Goal: Task Accomplishment & Management: Complete application form

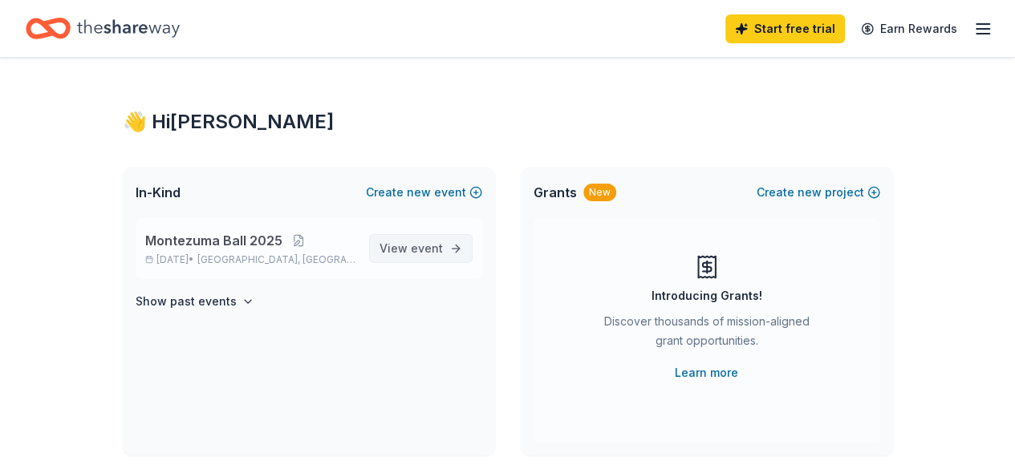
click at [404, 249] on span "View event" at bounding box center [411, 248] width 63 height 19
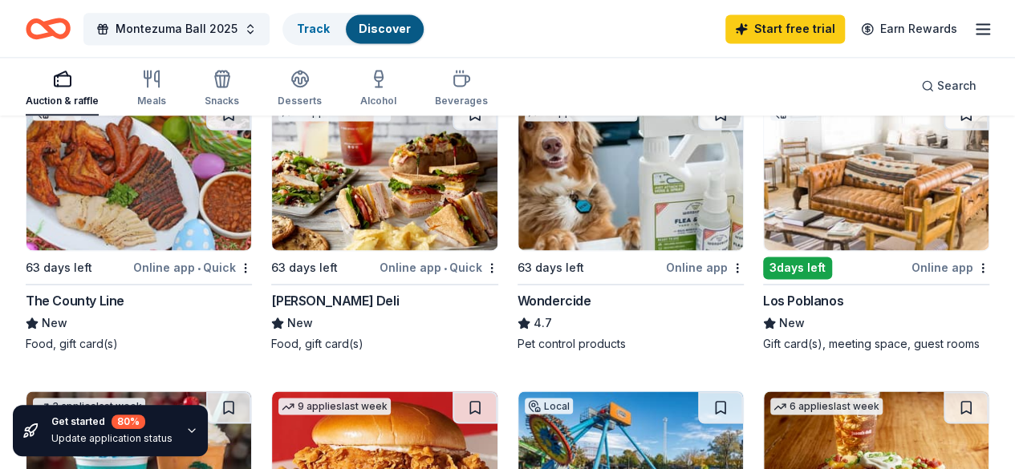
scroll to position [1128, 0]
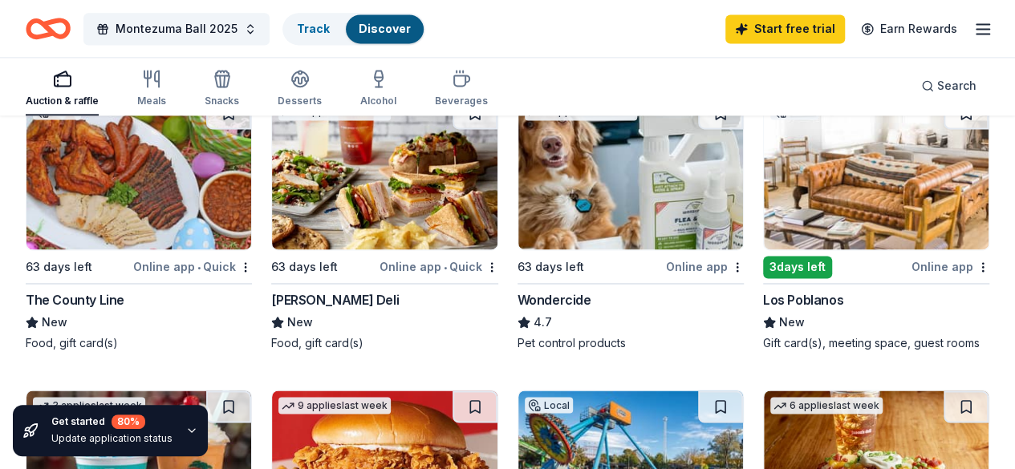
click at [680, 391] on img at bounding box center [630, 467] width 225 height 152
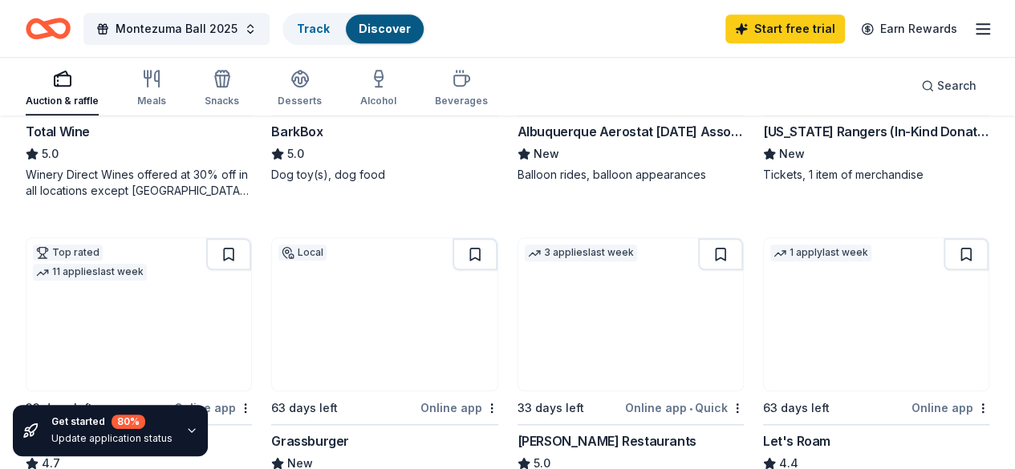
scroll to position [583, 0]
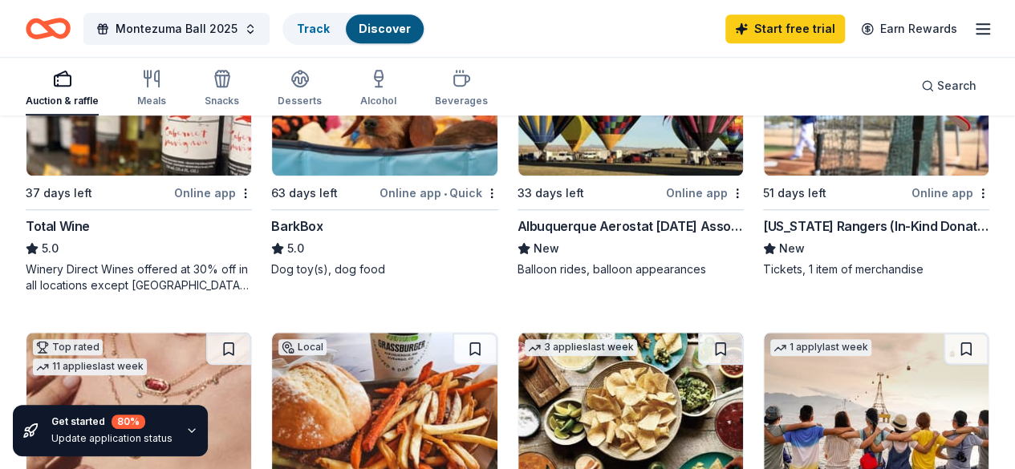
click at [497, 333] on img at bounding box center [384, 409] width 225 height 152
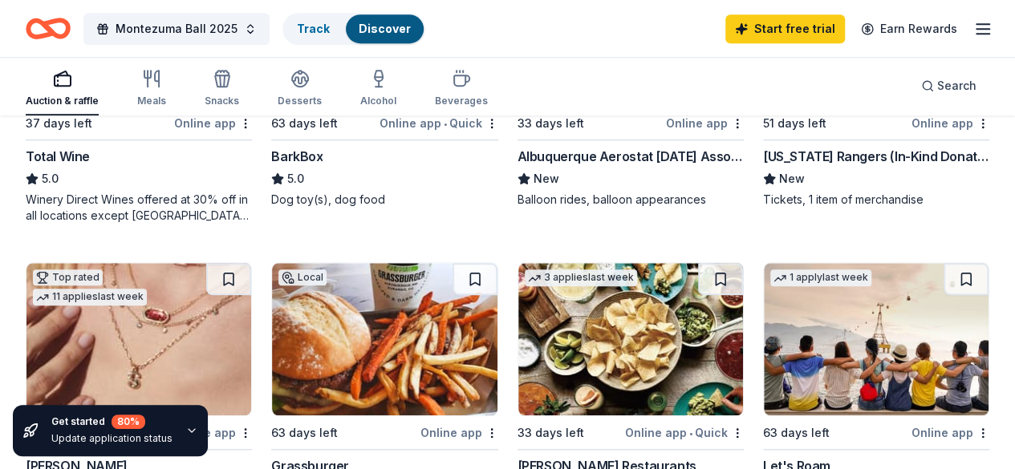
scroll to position [653, 0]
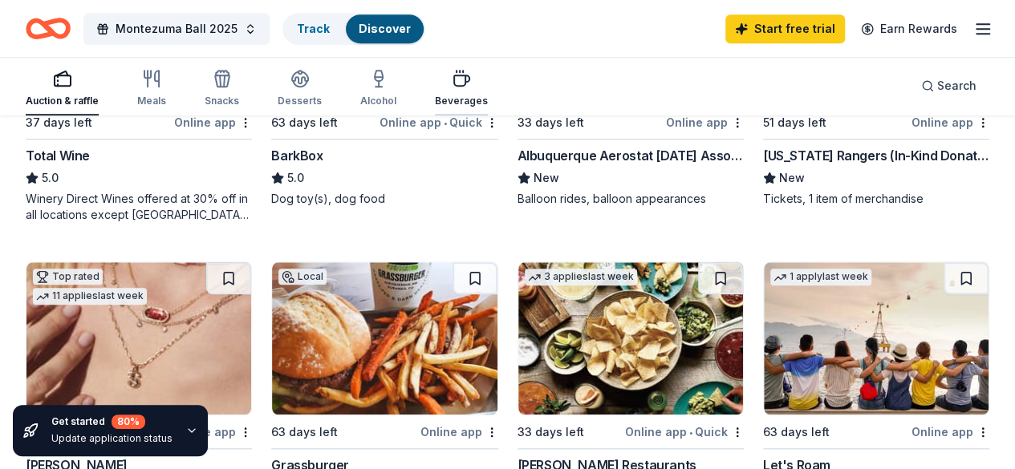
click at [471, 87] on icon "button" at bounding box center [461, 78] width 19 height 19
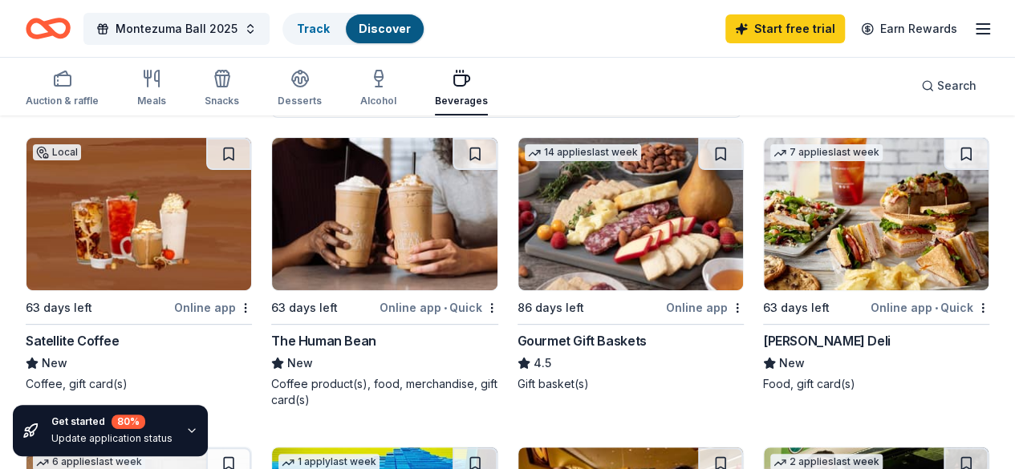
scroll to position [159, 0]
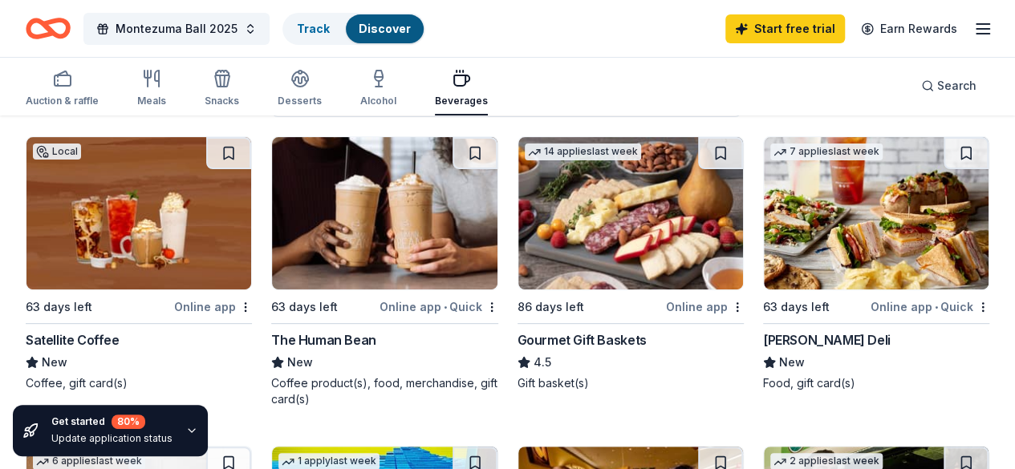
click at [132, 261] on img at bounding box center [138, 213] width 225 height 152
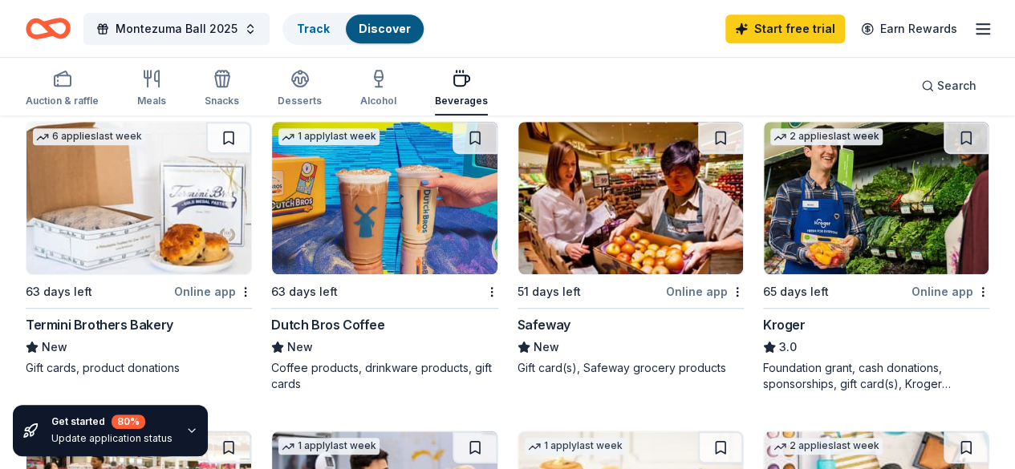
scroll to position [483, 0]
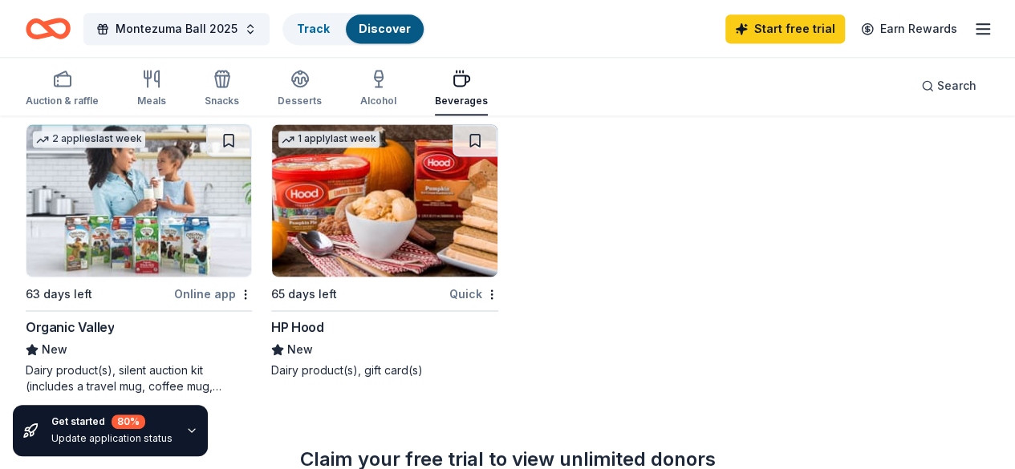
scroll to position [693, 0]
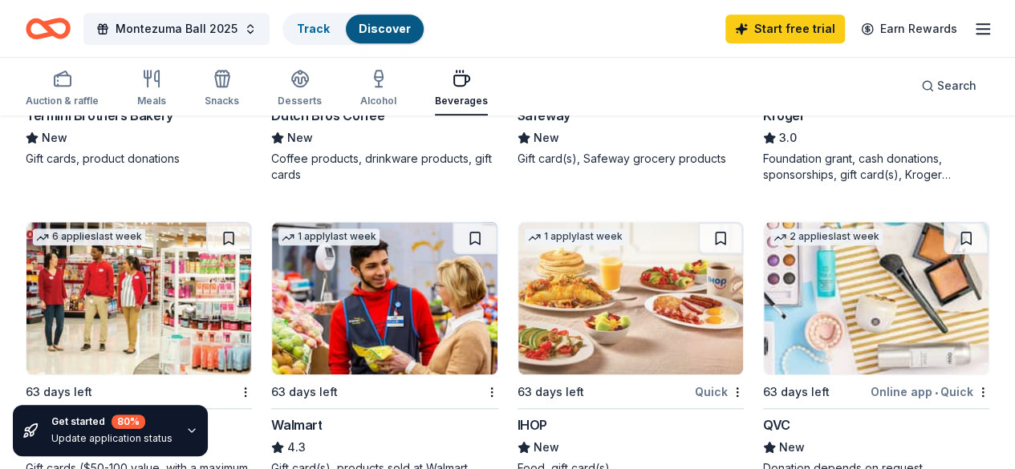
click at [518, 319] on img at bounding box center [630, 298] width 225 height 152
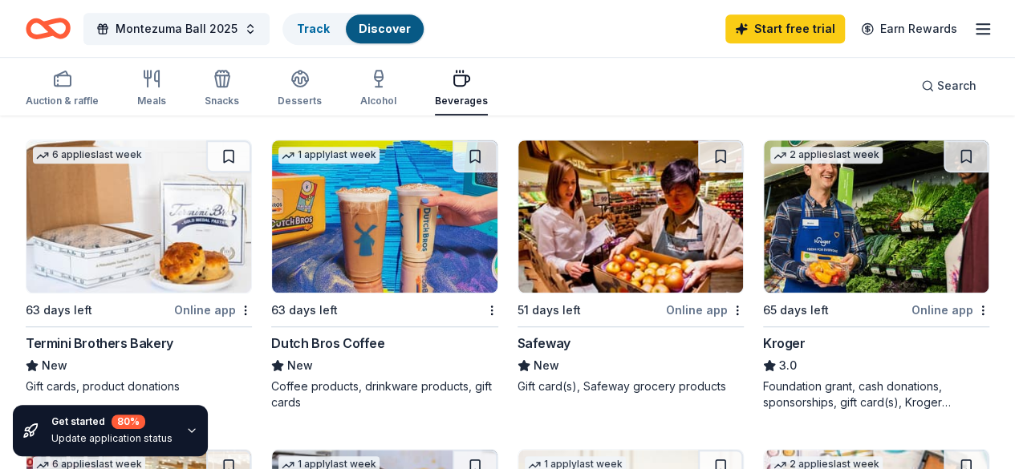
scroll to position [462, 0]
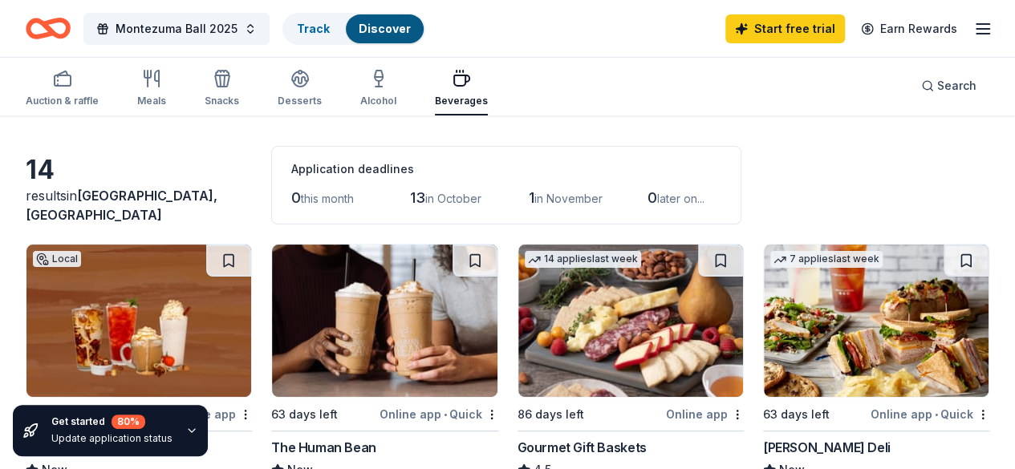
scroll to position [0, 0]
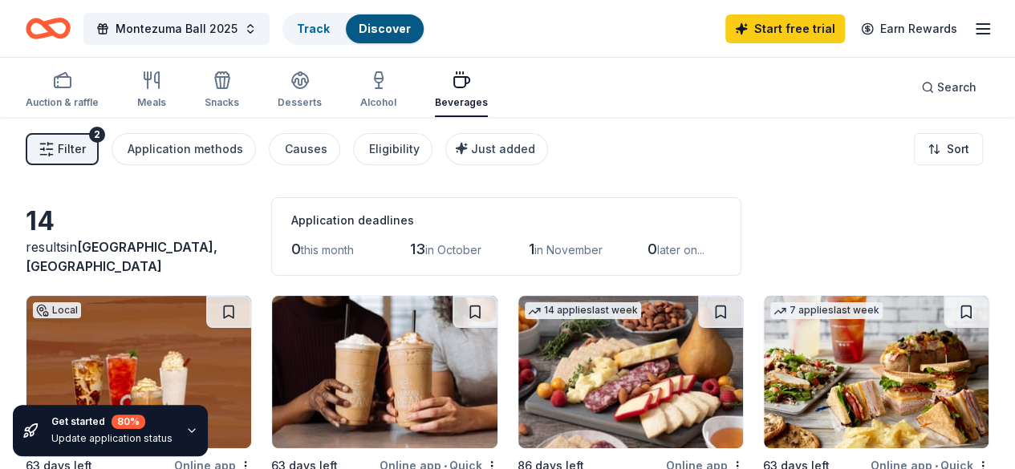
click at [410, 248] on span "13" at bounding box center [417, 249] width 15 height 17
click at [529, 243] on span "1" at bounding box center [532, 249] width 6 height 17
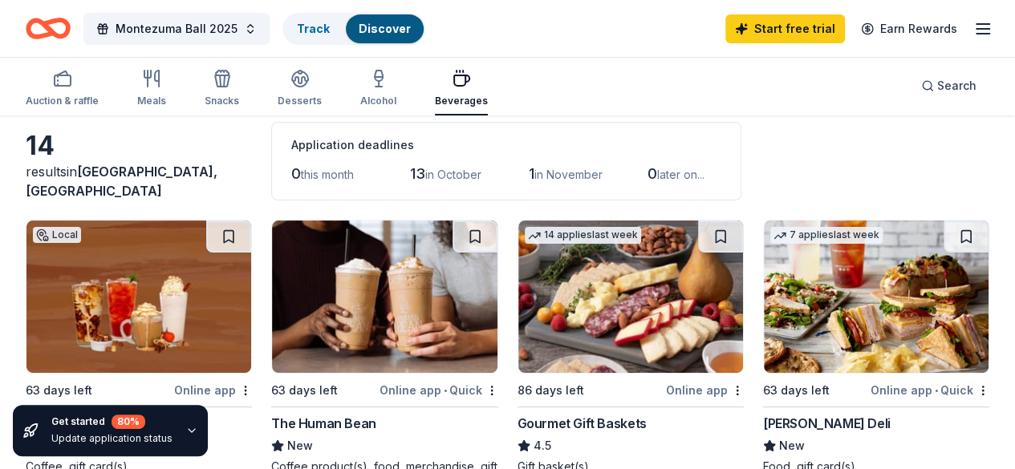
scroll to position [74, 0]
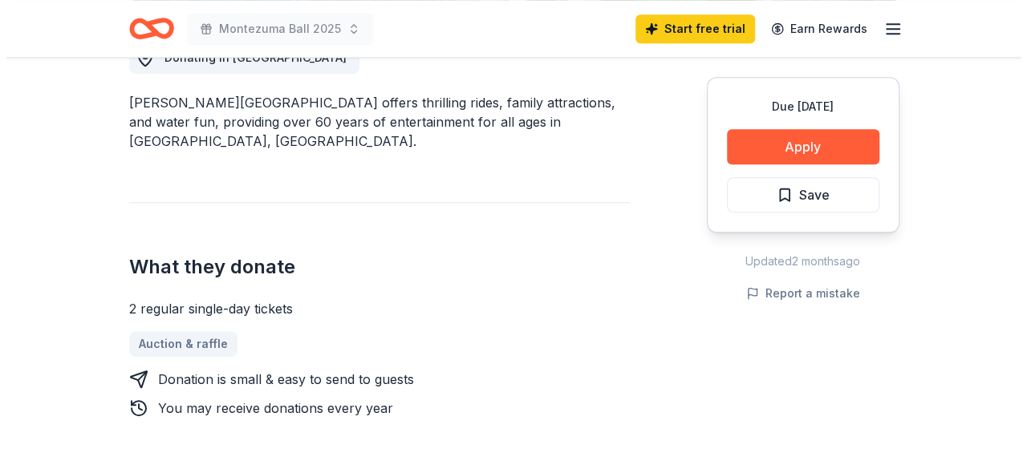
scroll to position [485, 0]
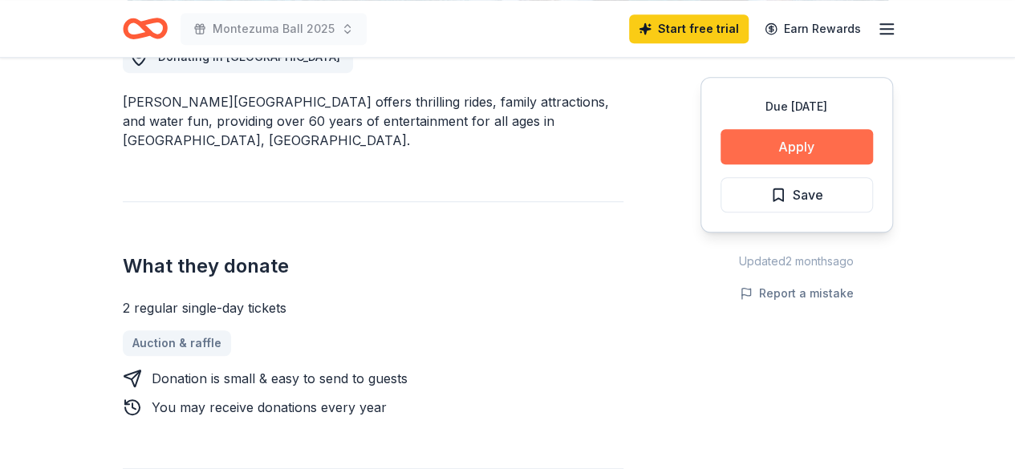
click at [764, 152] on button "Apply" at bounding box center [797, 146] width 152 height 35
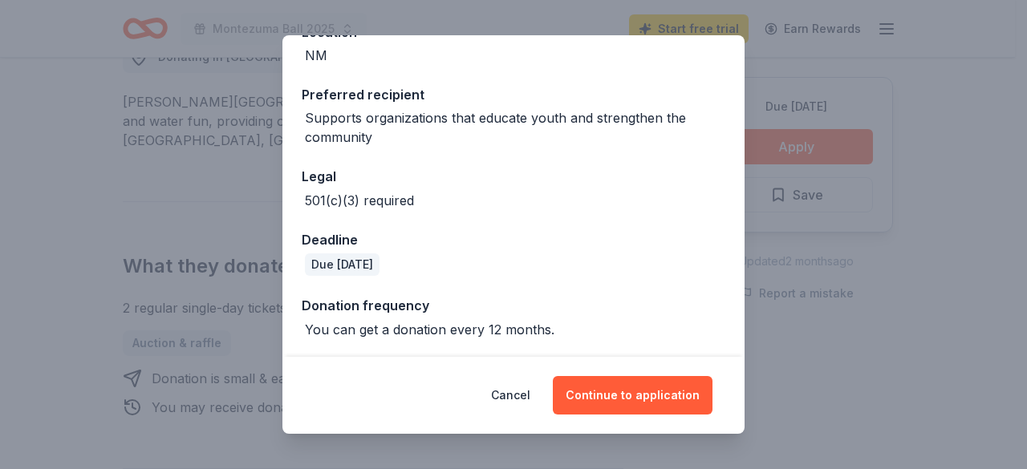
scroll to position [0, 0]
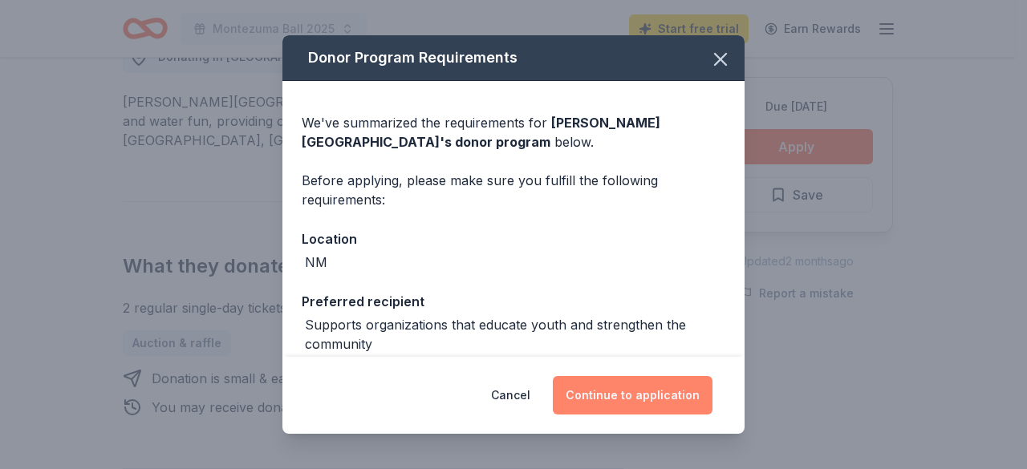
click at [619, 391] on button "Continue to application" at bounding box center [633, 395] width 160 height 39
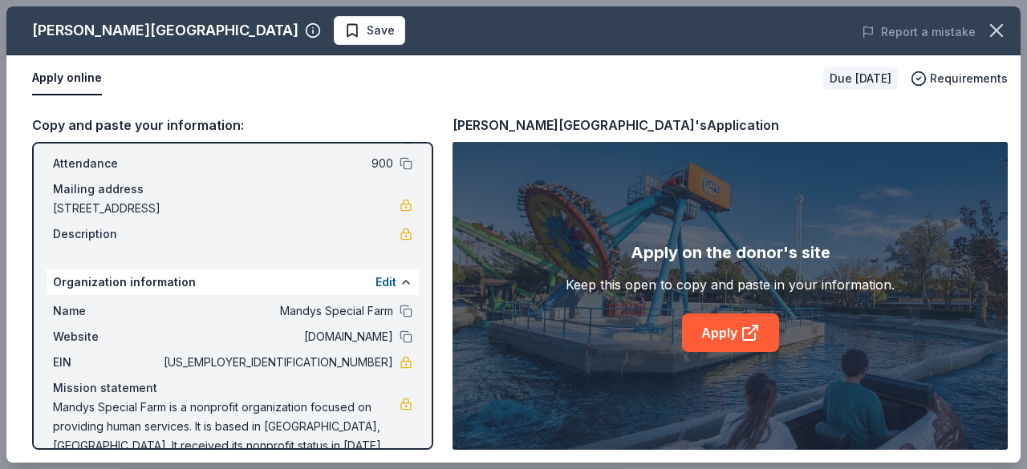
scroll to position [132, 0]
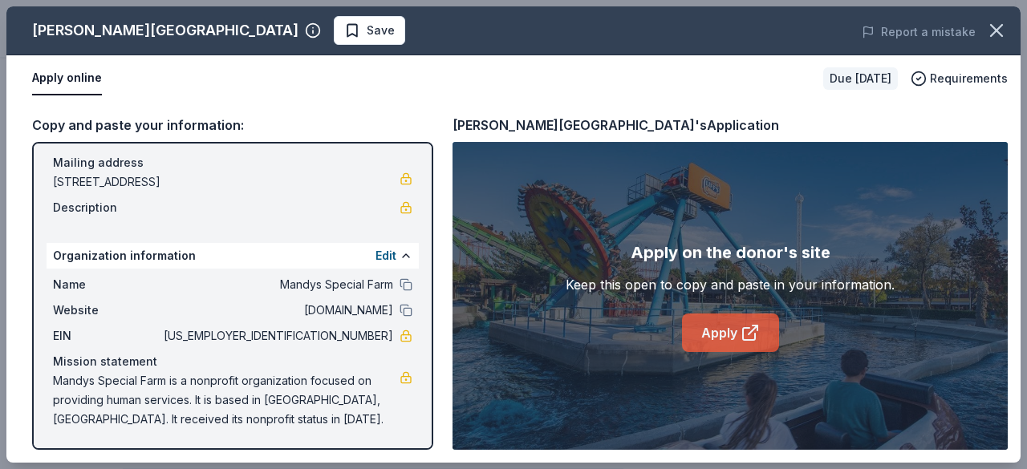
click at [711, 328] on link "Apply" at bounding box center [730, 333] width 97 height 39
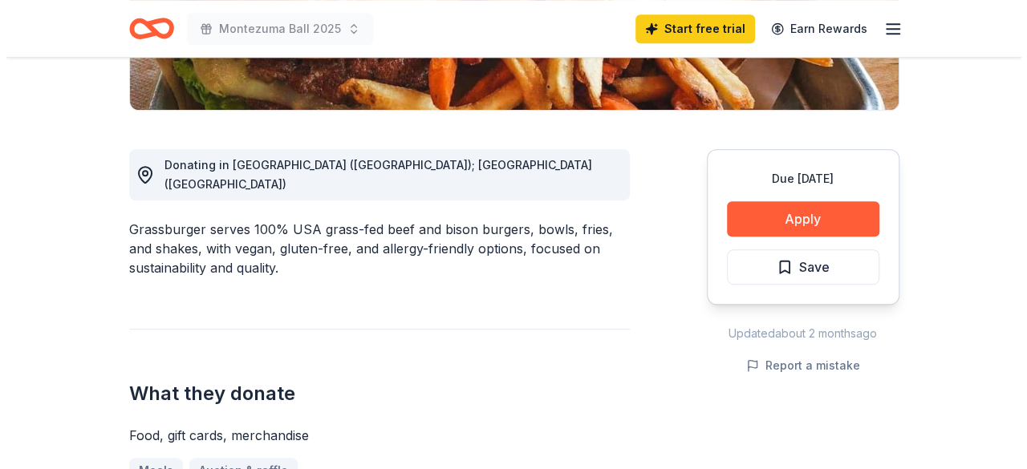
scroll to position [378, 0]
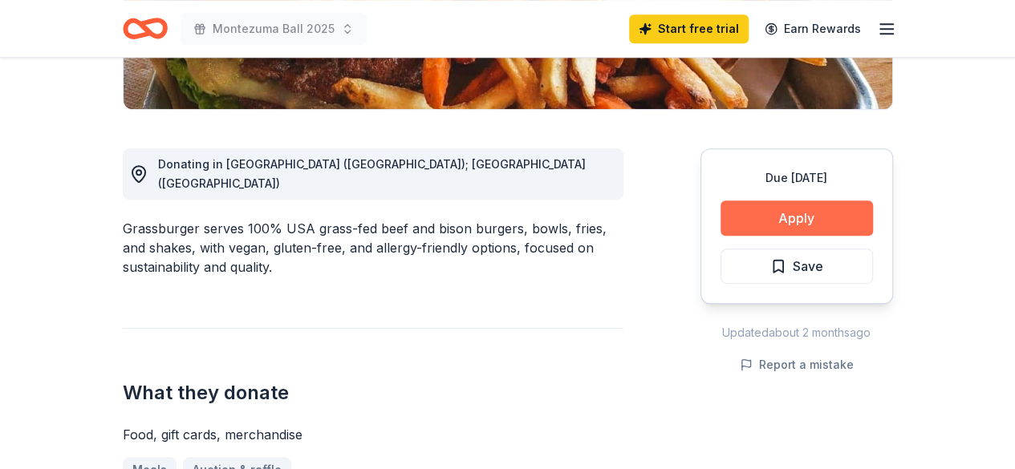
click at [790, 216] on button "Apply" at bounding box center [797, 218] width 152 height 35
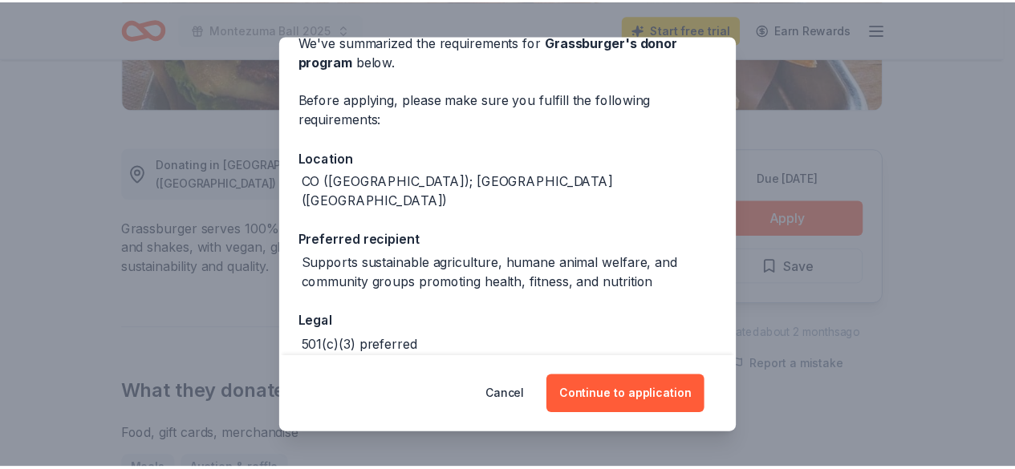
scroll to position [144, 0]
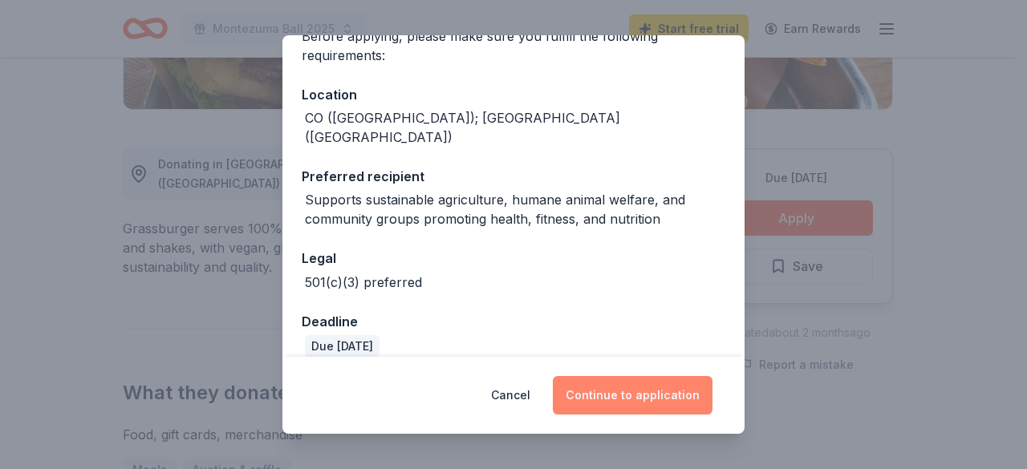
click at [616, 394] on button "Continue to application" at bounding box center [633, 395] width 160 height 39
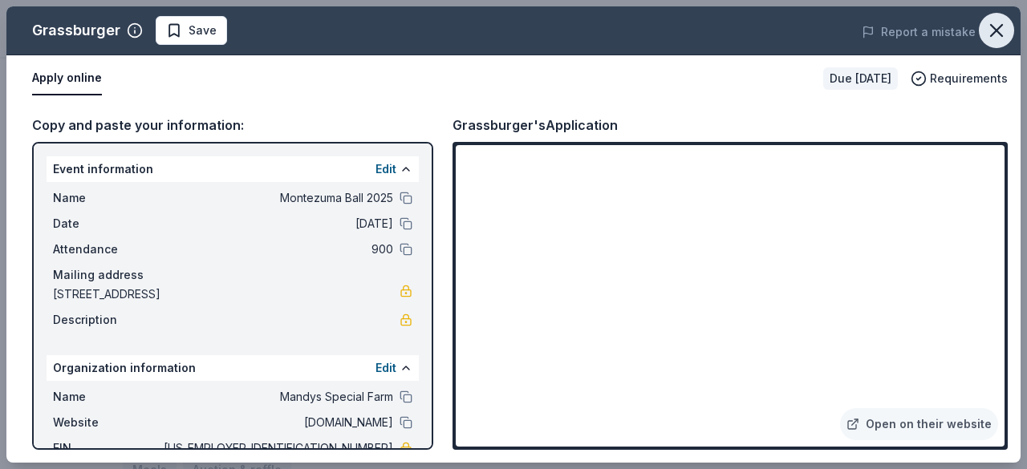
click at [1000, 42] on button "button" at bounding box center [996, 30] width 35 height 35
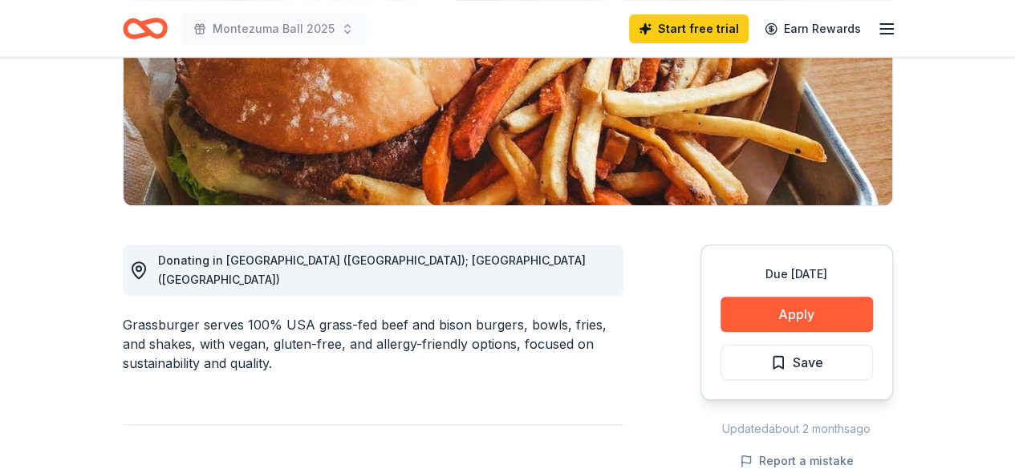
scroll to position [0, 0]
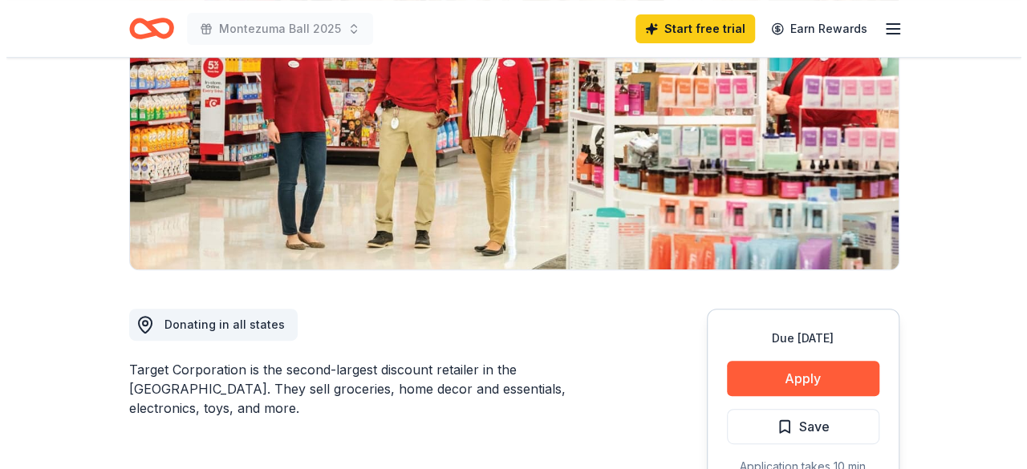
scroll to position [223, 0]
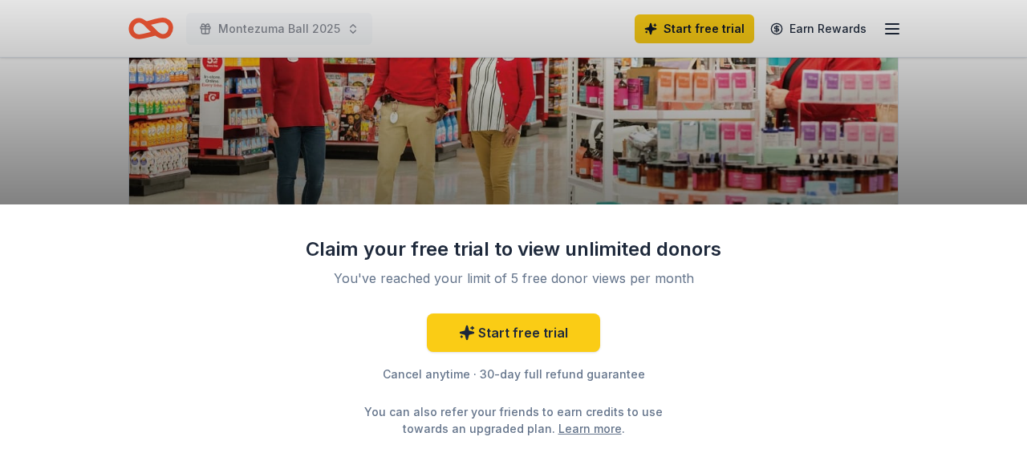
click at [457, 171] on div "Claim your free trial to view unlimited donors You've reached your limit of 5 f…" at bounding box center [513, 234] width 1027 height 469
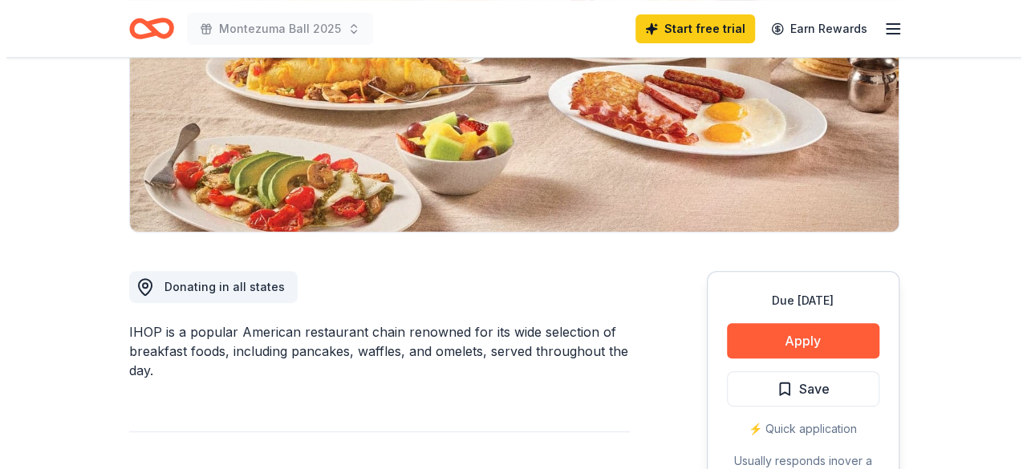
scroll to position [256, 0]
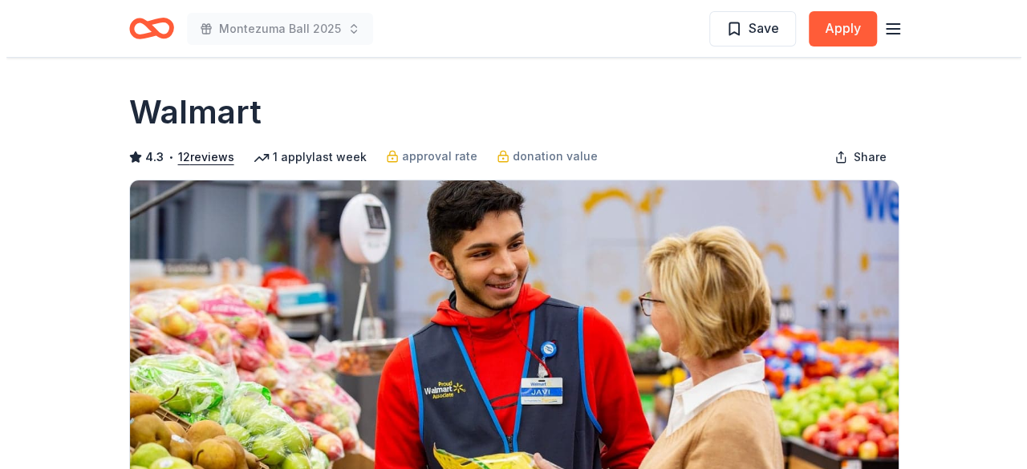
scroll to position [257, 0]
